Goal: Task Accomplishment & Management: Manage account settings

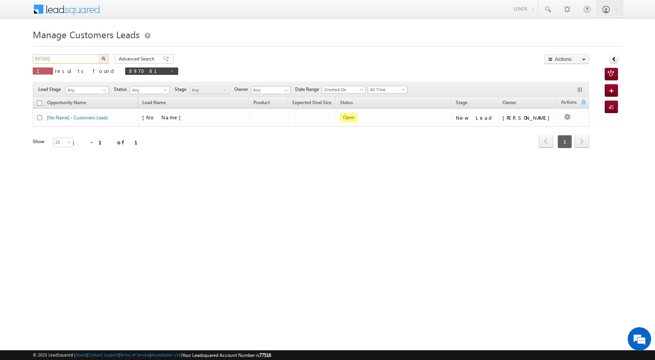
drag, startPoint x: 56, startPoint y: 56, endPoint x: 29, endPoint y: 60, distance: 27.4
click at [29, 60] on body "Menu [PERSON_NAME] [PERSON_NAME] a2@ks erve." at bounding box center [327, 110] width 655 height 221
paste input "82229"
type input "882229"
click at [103, 58] on img "button" at bounding box center [103, 58] width 4 height 4
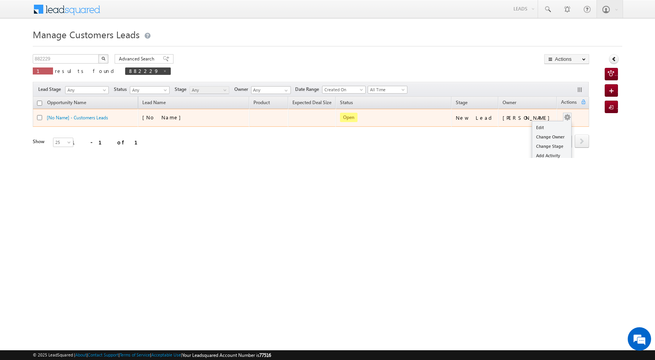
click at [563, 116] on button "button" at bounding box center [567, 117] width 8 height 8
click at [551, 125] on link "Edit" at bounding box center [551, 127] width 39 height 9
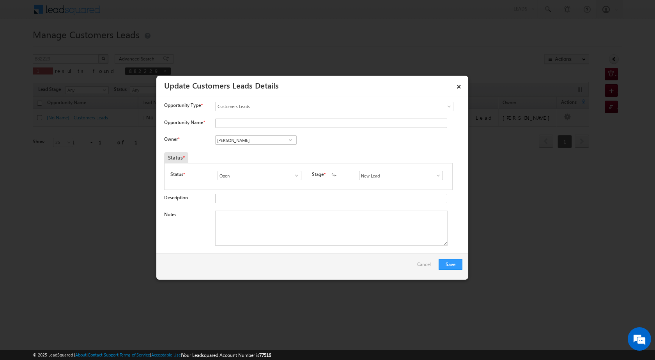
click at [290, 139] on span at bounding box center [290, 140] width 8 height 6
click at [285, 141] on link at bounding box center [290, 140] width 10 height 8
click at [289, 141] on span at bounding box center [290, 140] width 8 height 6
click at [288, 141] on span at bounding box center [290, 140] width 8 height 6
click at [247, 154] on span "[EMAIL_ADDRESS][DOMAIN_NAME]" at bounding box center [253, 155] width 70 height 6
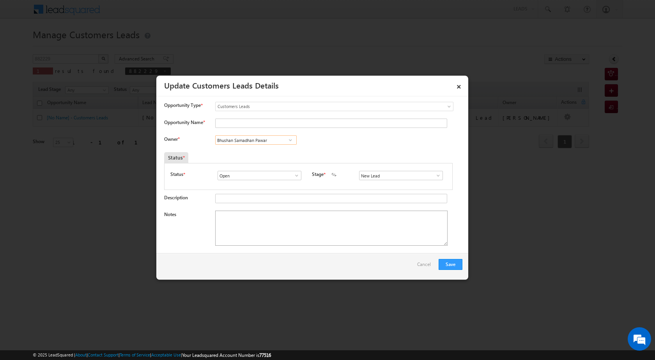
type input "Bhushan Samadhan Pawar"
click at [270, 234] on textarea "Notes" at bounding box center [331, 227] width 232 height 35
click at [439, 176] on input "New Lead" at bounding box center [401, 175] width 84 height 9
click at [436, 176] on span at bounding box center [438, 175] width 8 height 6
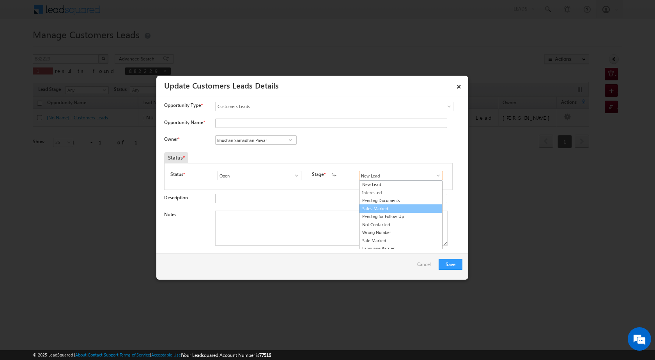
click at [408, 209] on link "Sales Marked" at bounding box center [400, 208] width 83 height 9
type input "Sales Marked"
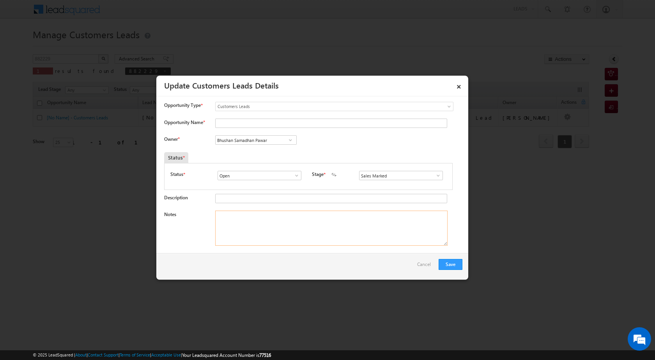
click at [303, 227] on textarea "Notes" at bounding box center [331, 227] width 232 height 35
paste textarea "882229"
click at [257, 234] on textarea "882229" at bounding box center [331, 227] width 232 height 35
paste textarea "LOAN AMOUNT 20 LAC LOAN 422402 TO NASHIK JOB SUPERVISAR INCOME 25 K INCOME BHAI…"
type textarea "882229 LOAN AMOUNT 20 LAC LOAN 422402 TO NASHIK JOB SUPERVISAR INCOME 25 K INCO…"
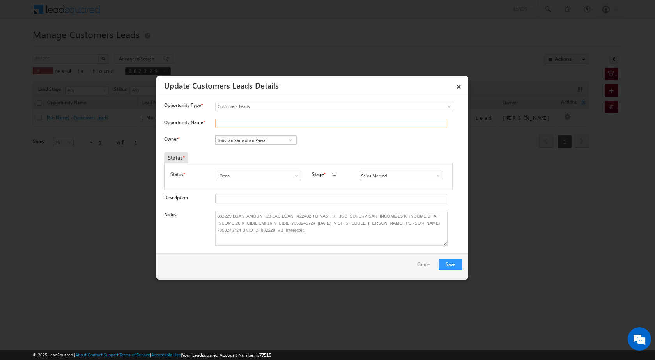
click at [253, 122] on input "Opportunity Name *" at bounding box center [331, 122] width 232 height 9
click at [226, 119] on input "Opportunity Name *" at bounding box center [331, 122] width 232 height 9
paste input "[PERSON_NAME] [PERSON_NAME]"
type input "[PERSON_NAME] [PERSON_NAME]"
click at [457, 263] on button "Save" at bounding box center [450, 264] width 24 height 11
